Goal: Task Accomplishment & Management: Manage account settings

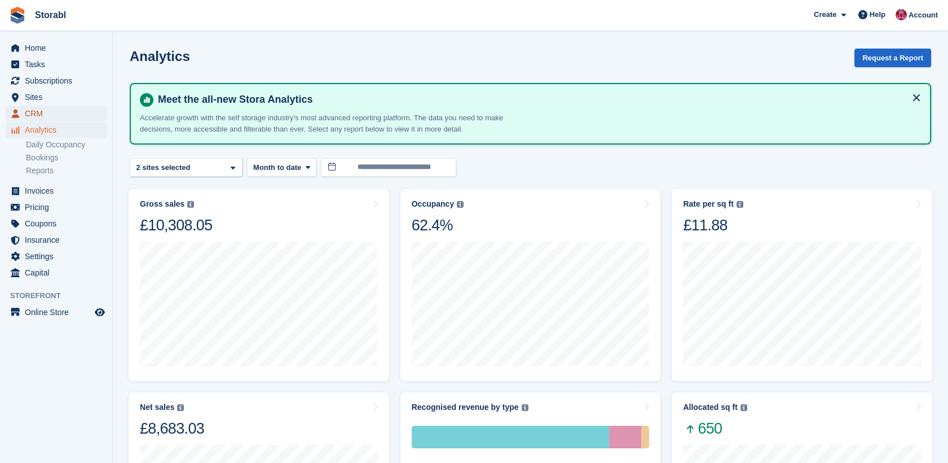
click at [52, 112] on span "CRM" at bounding box center [59, 113] width 68 height 16
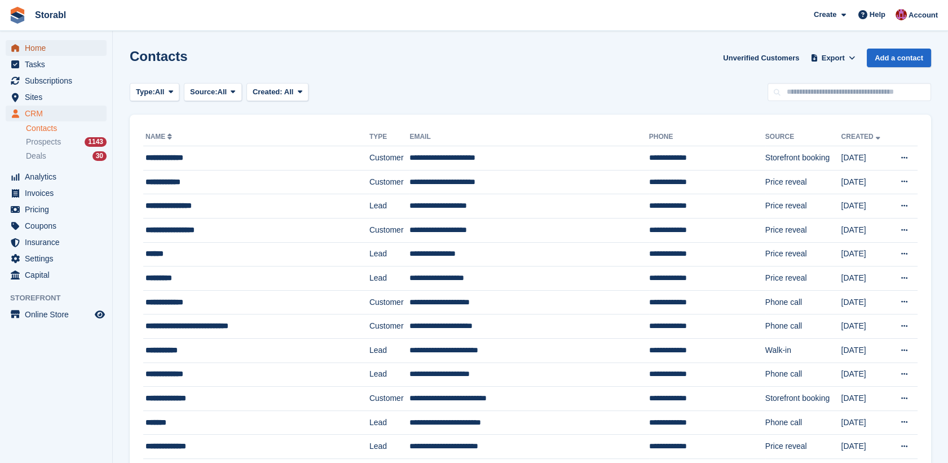
click at [27, 47] on span "Home" at bounding box center [59, 48] width 68 height 16
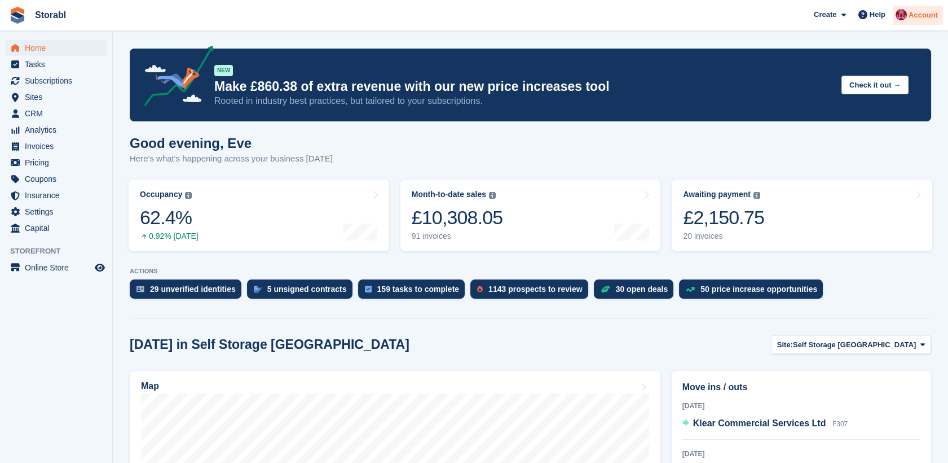
click at [913, 16] on span "Account" at bounding box center [923, 15] width 29 height 11
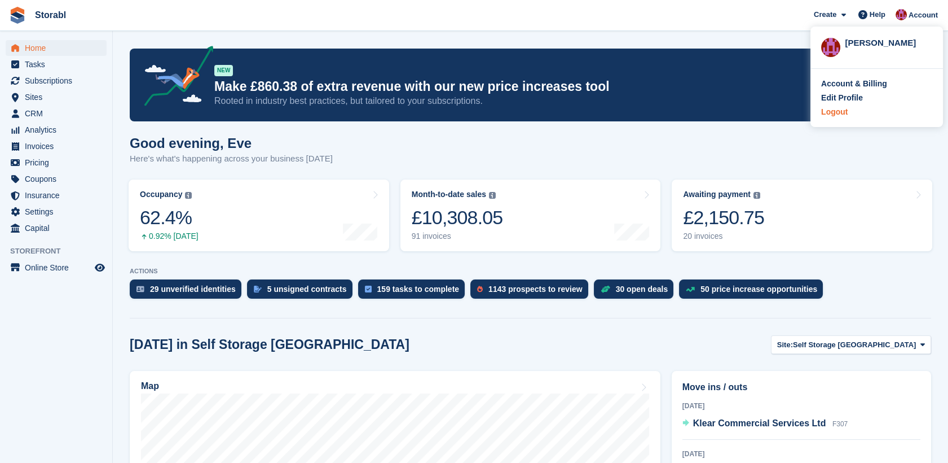
click at [835, 114] on div "Logout" at bounding box center [834, 112] width 27 height 12
